Goal: Find specific page/section: Find specific page/section

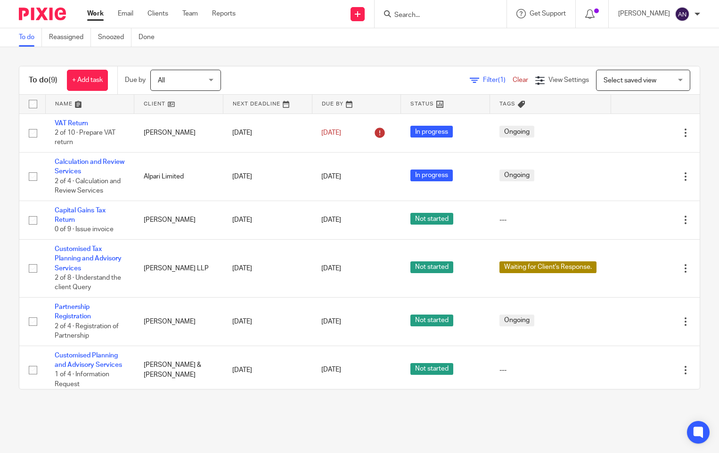
click at [409, 16] on input "Search" at bounding box center [435, 15] width 85 height 8
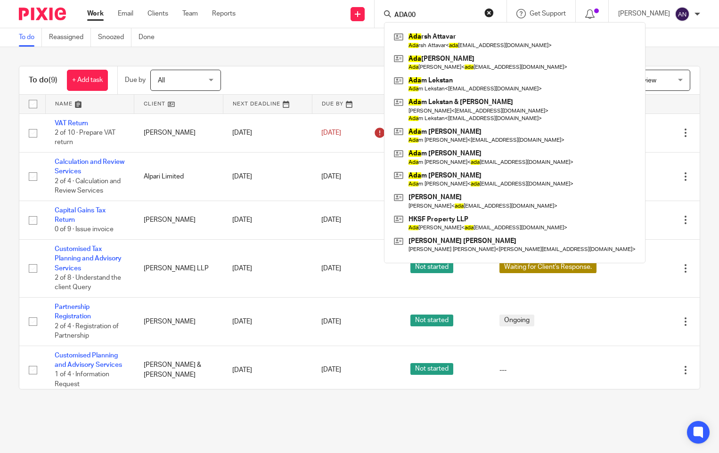
type input "ADA008"
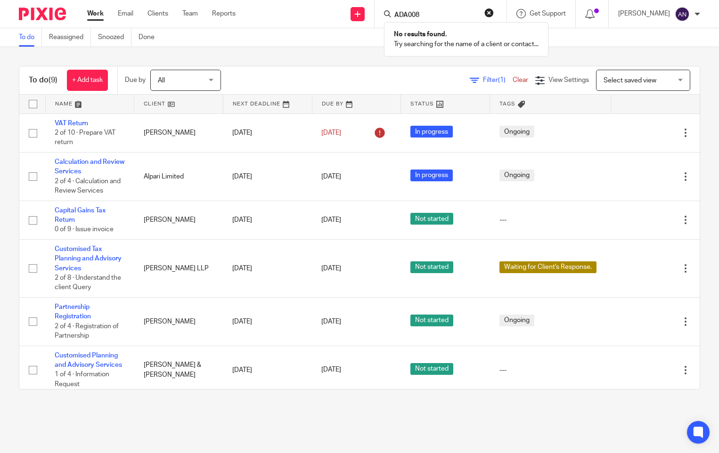
drag, startPoint x: 438, startPoint y: 12, endPoint x: 414, endPoint y: 15, distance: 23.7
click at [400, 14] on input "ADA008" at bounding box center [435, 15] width 85 height 8
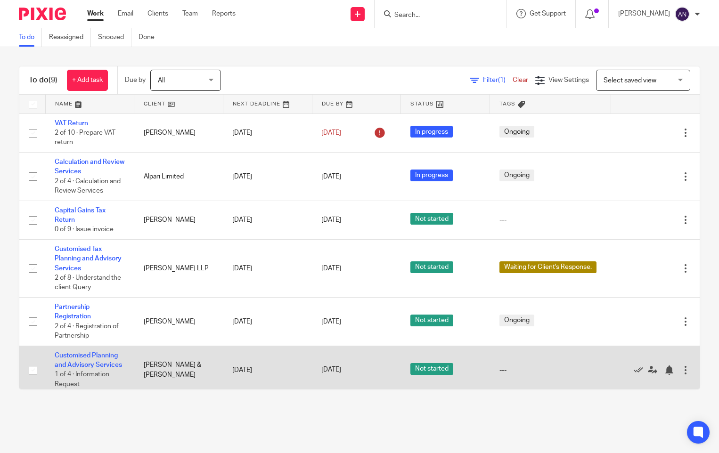
click at [73, 359] on td "Customised Planning and Advisory Services 1 of 4 · Information Request" at bounding box center [89, 370] width 89 height 49
click at [74, 364] on link "Customised Planning and Advisory Services" at bounding box center [88, 360] width 67 height 16
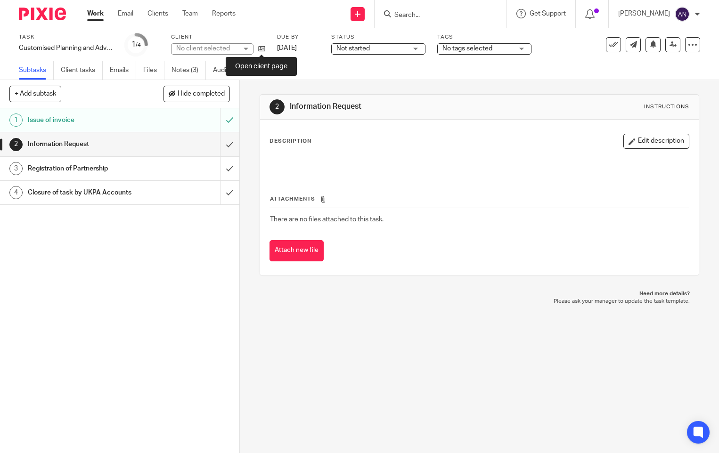
click at [263, 46] on icon at bounding box center [261, 48] width 7 height 7
